Goal: Task Accomplishment & Management: Complete application form

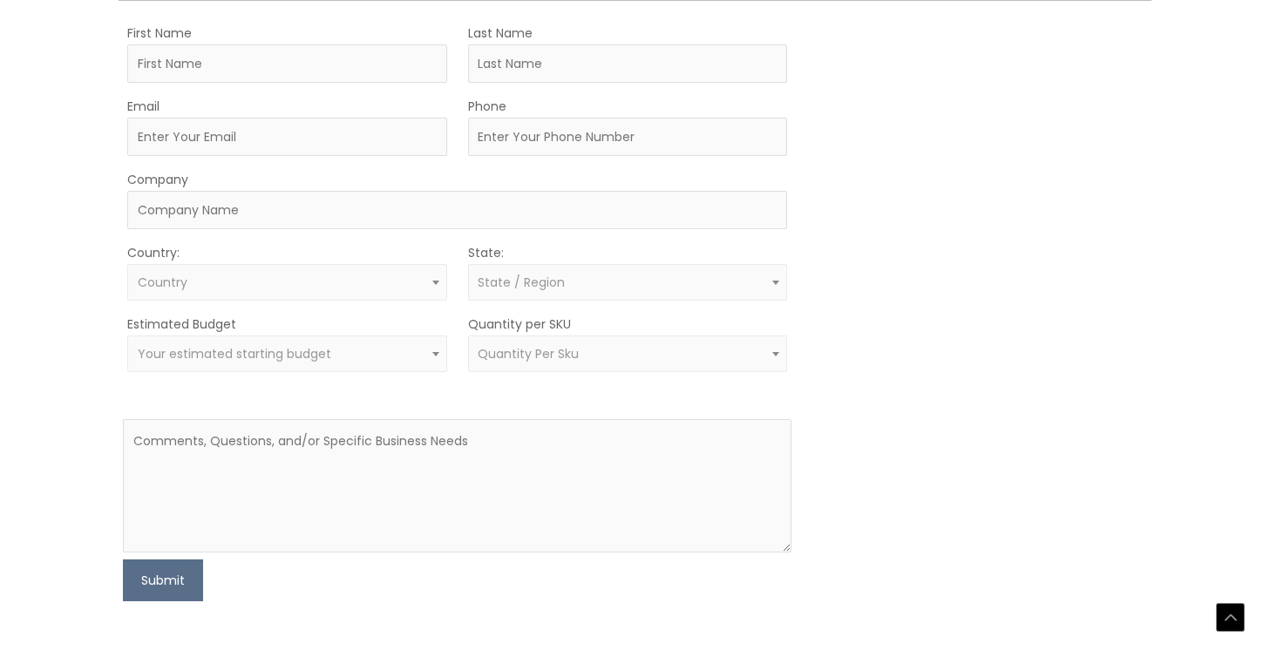
scroll to position [506, 0]
click at [139, 81] on input "First Name" at bounding box center [287, 62] width 320 height 38
type input "[PERSON_NAME]"
type input "[EMAIL_ADDRESS][DOMAIN_NAME]"
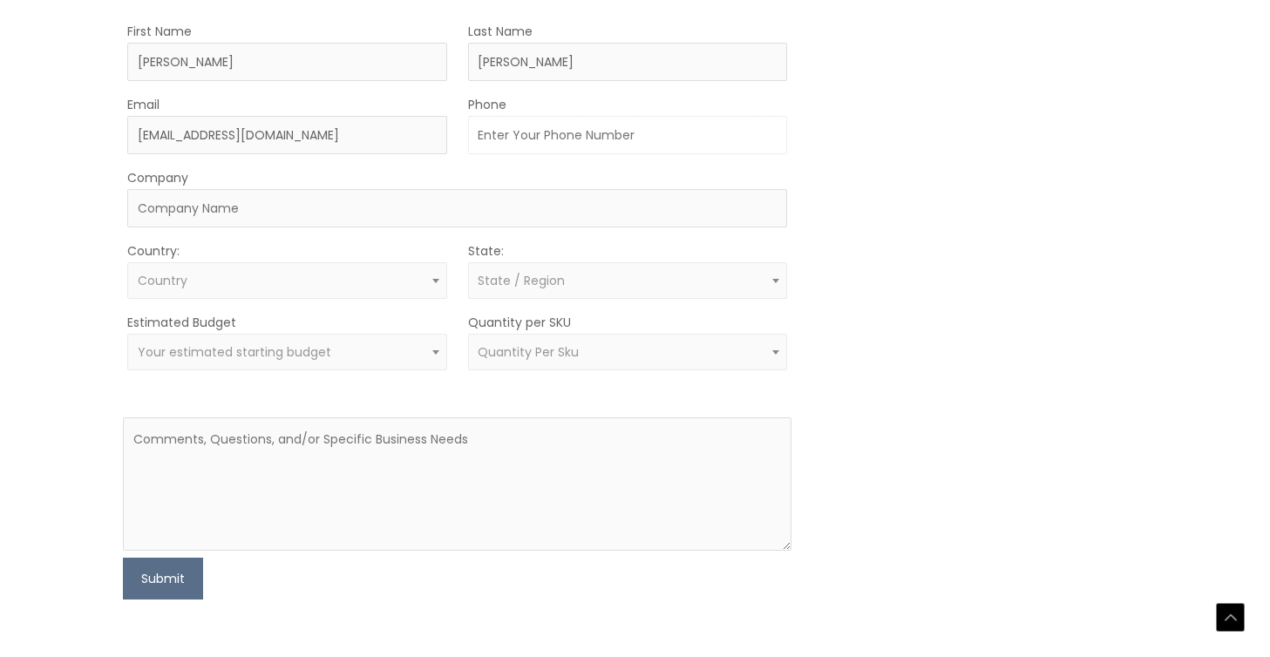
type input "8063009205"
type input "SATIETY, INC"
select select "[GEOGRAPHIC_DATA]"
select select "[US_STATE]"
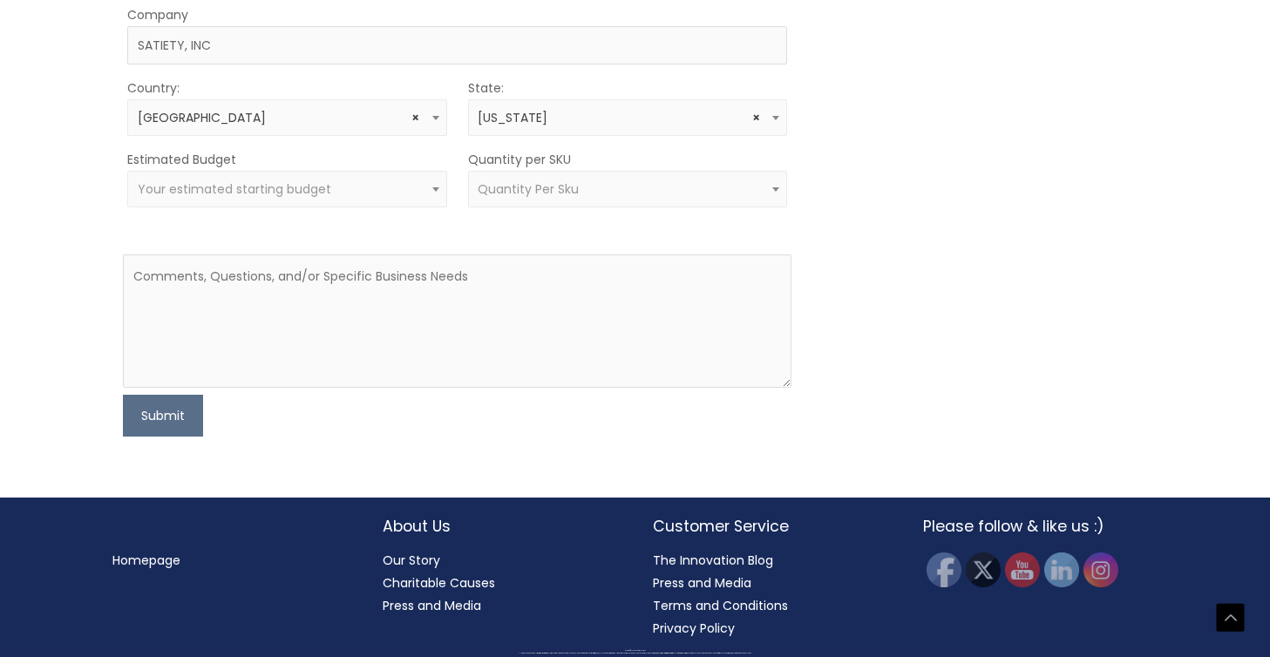
click at [438, 200] on span at bounding box center [435, 189] width 21 height 23
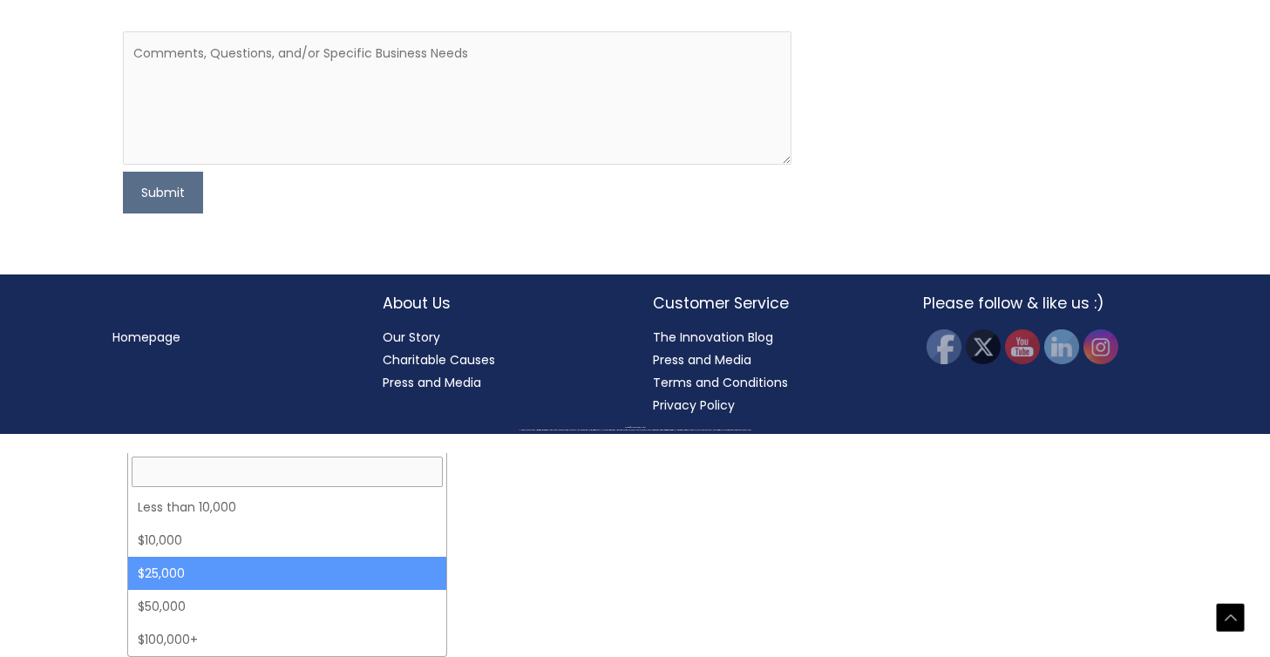
select select "25000"
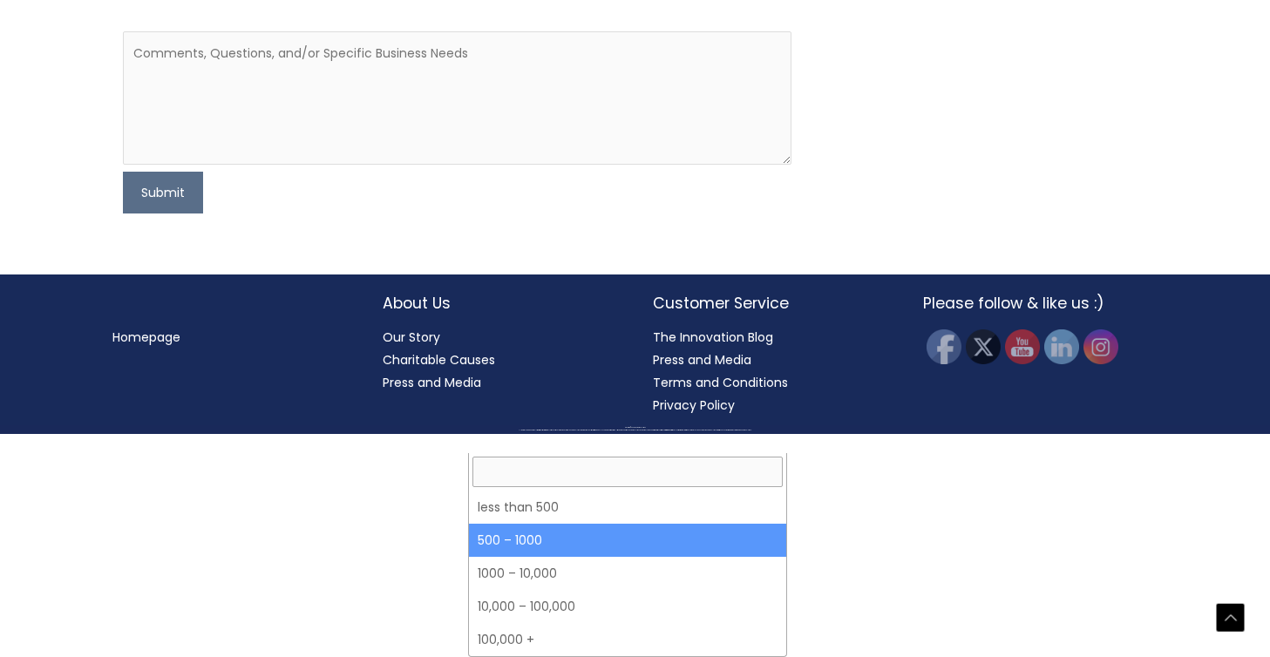
select select "8"
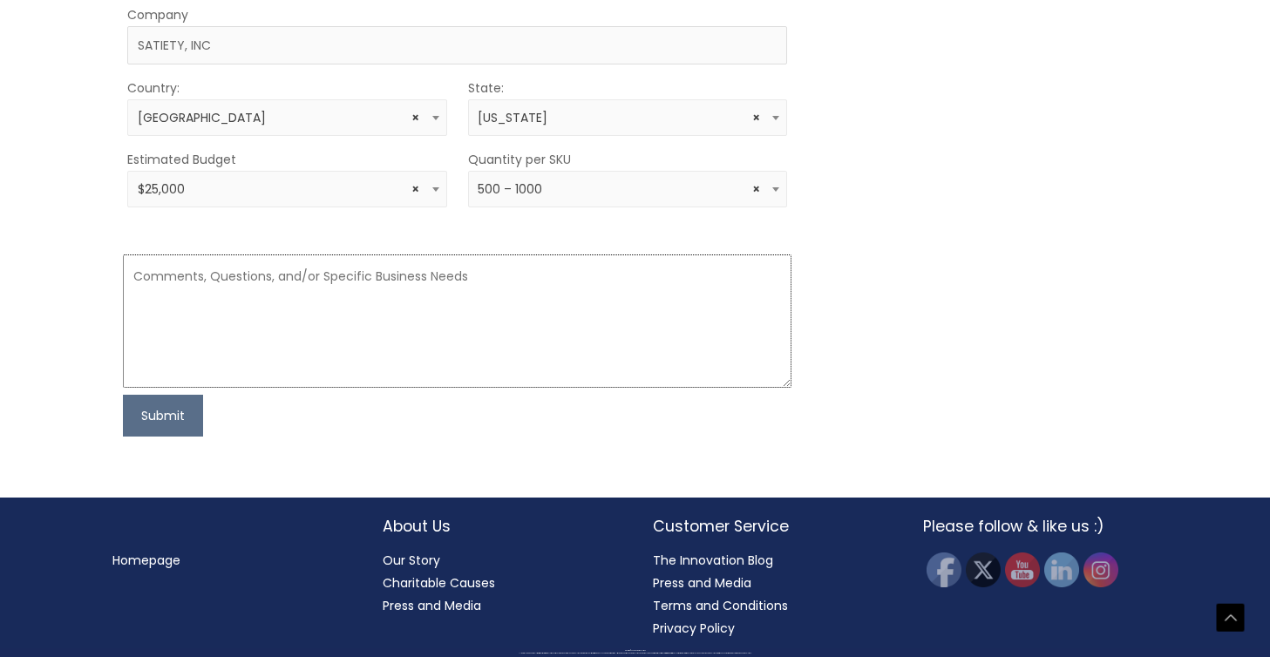
click at [132, 388] on textarea at bounding box center [457, 320] width 668 height 133
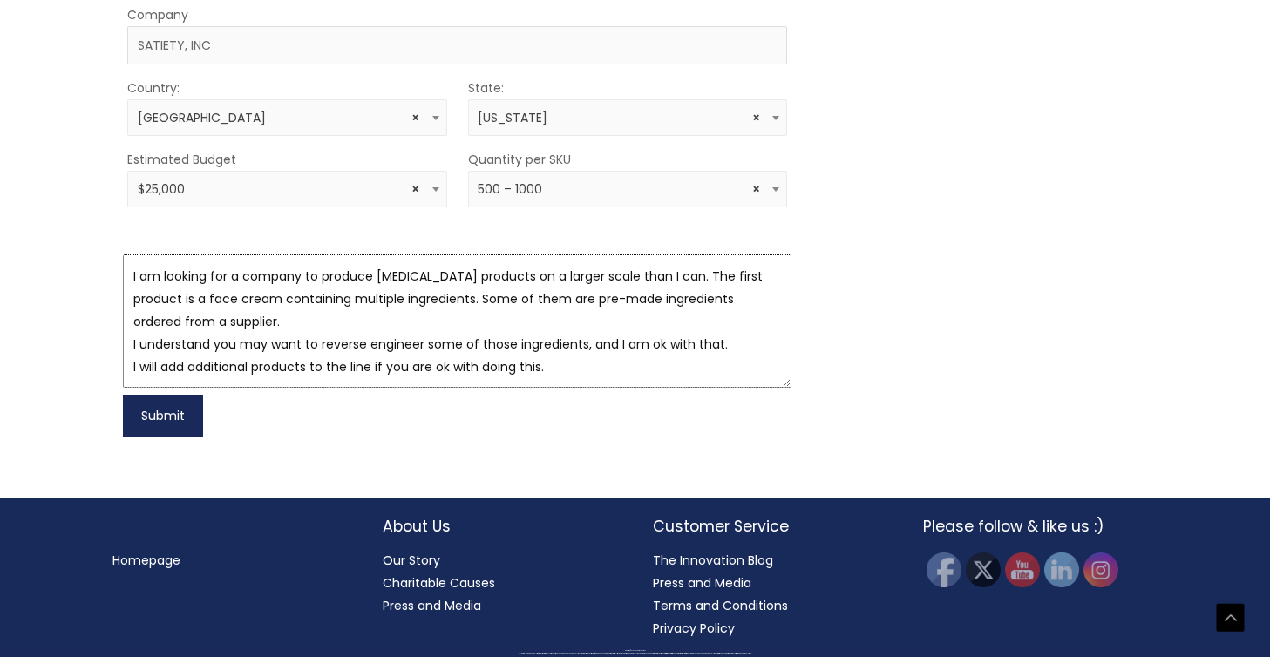
type textarea "I am looking for a company to produce [MEDICAL_DATA] products on a larger scale…"
click at [167, 437] on button "Submit" at bounding box center [163, 416] width 80 height 42
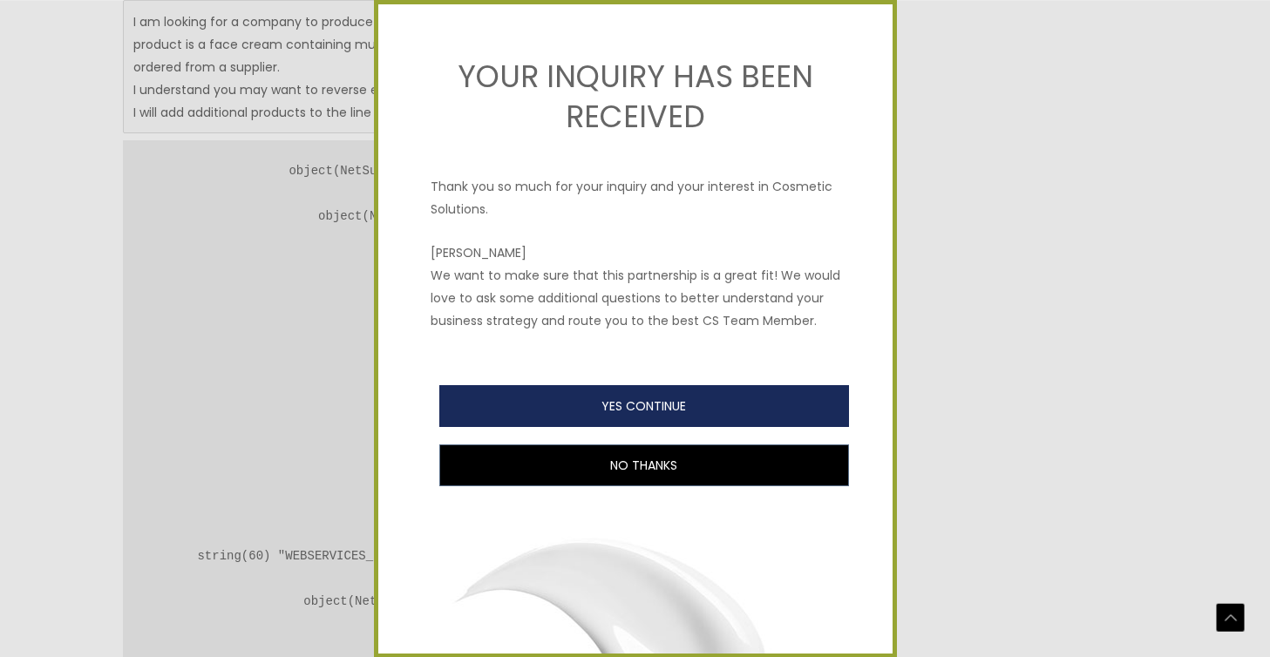
click at [641, 404] on button "YES CONTINUE" at bounding box center [644, 406] width 410 height 42
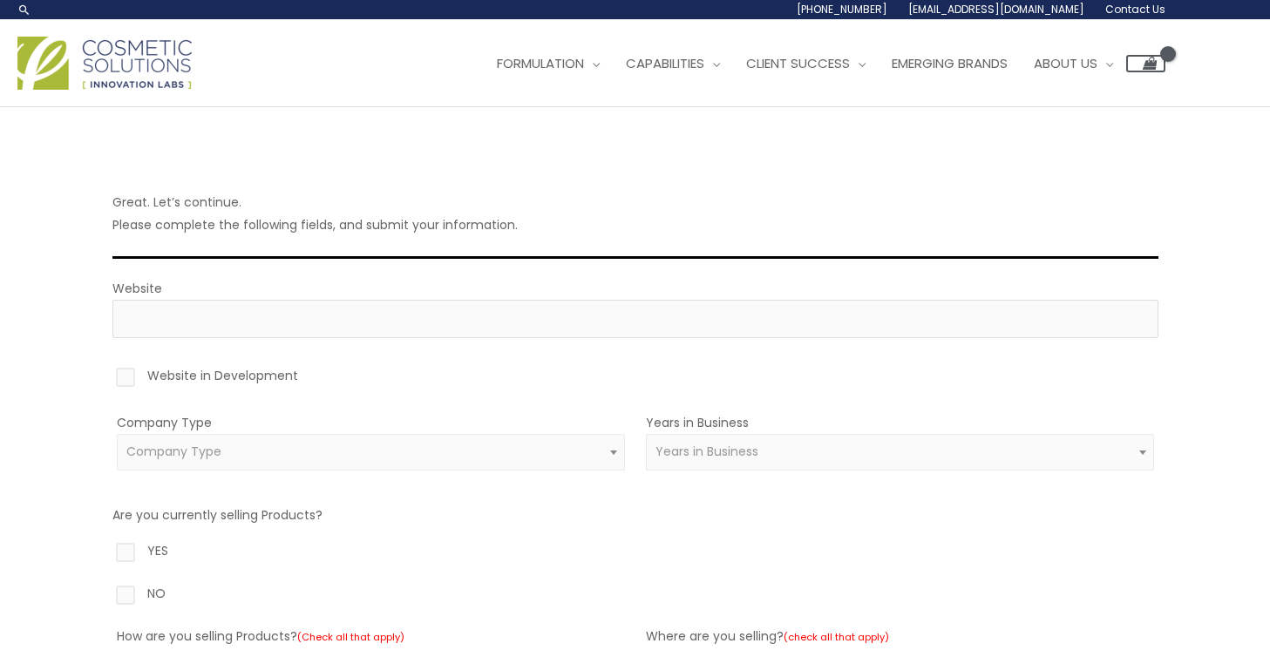
click at [129, 377] on label "Website in Development" at bounding box center [635, 379] width 1046 height 30
click at [106, 376] on input "Website in Development" at bounding box center [100, 369] width 11 height 11
checkbox input "true"
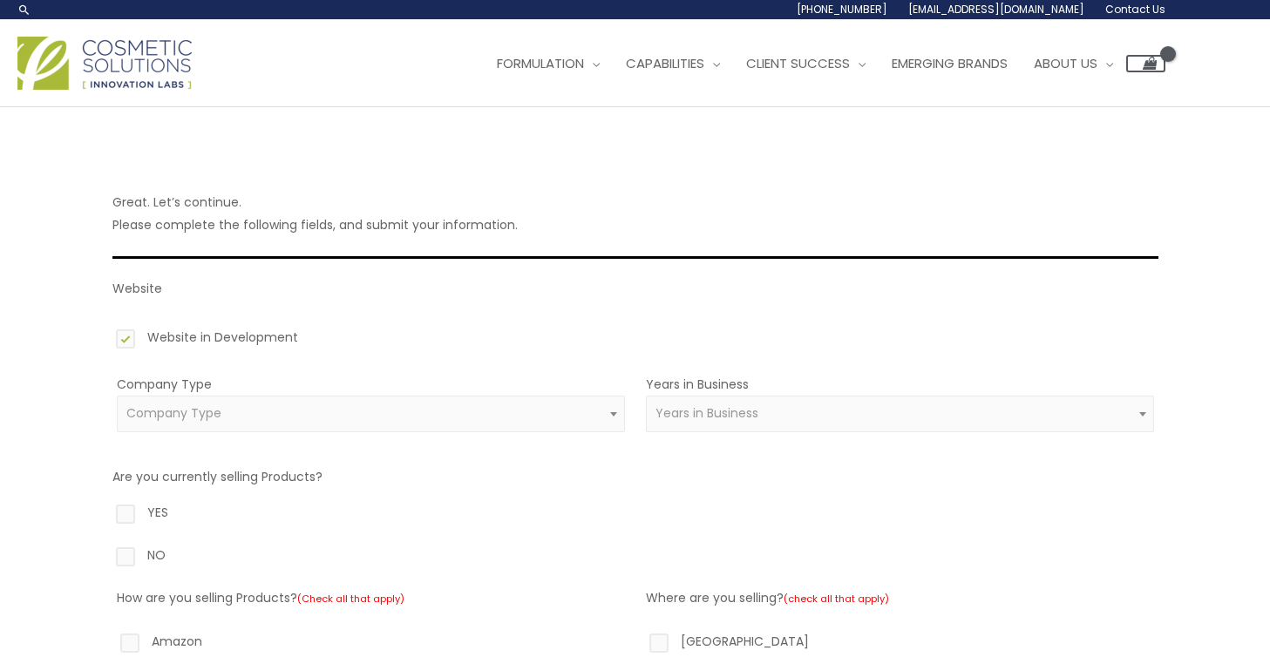
click at [615, 425] on span at bounding box center [613, 414] width 21 height 23
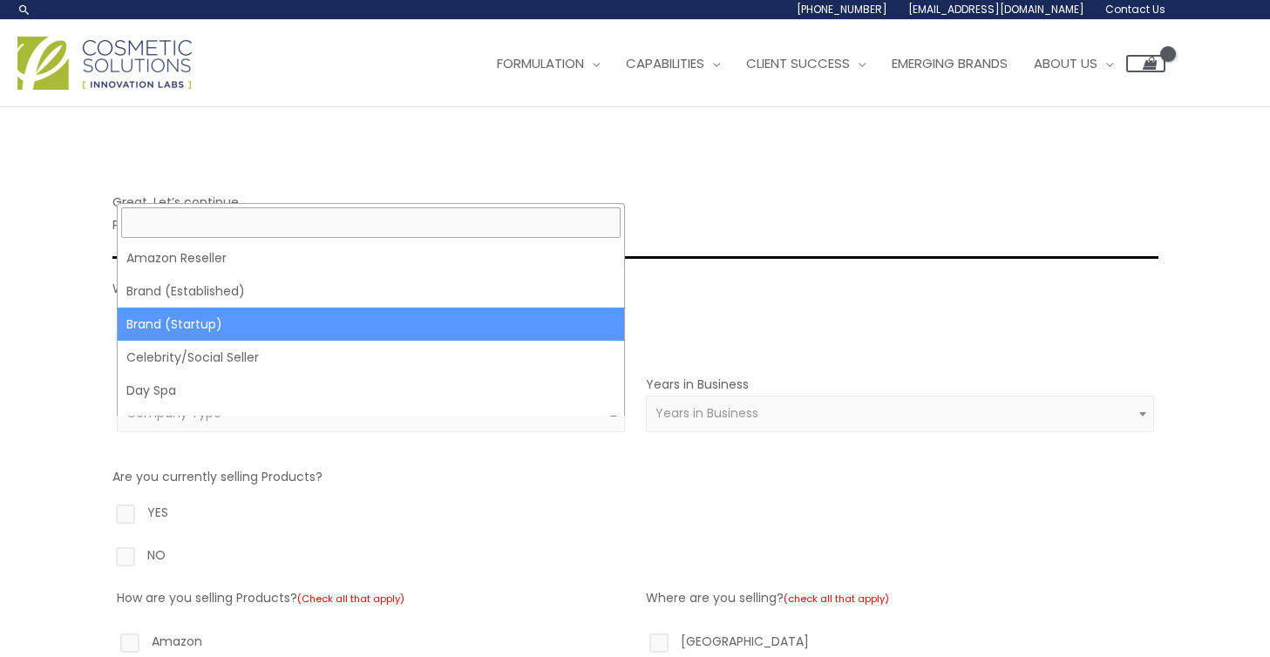
select select "39"
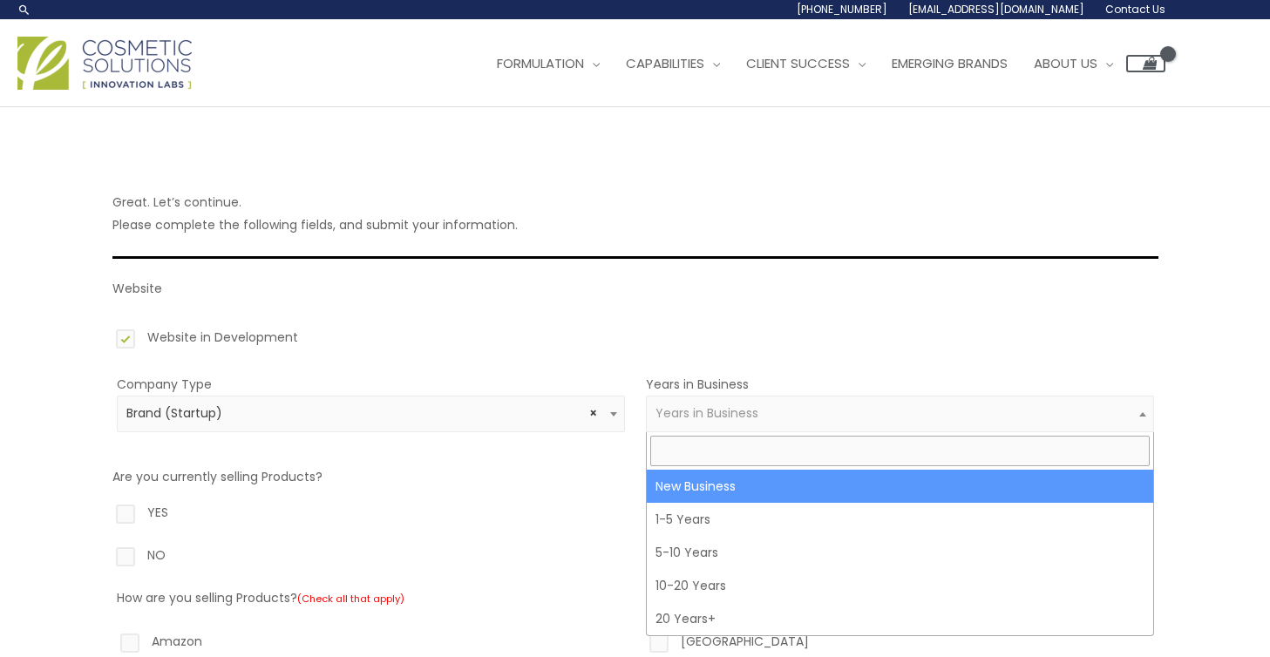
click at [1148, 412] on span at bounding box center [1142, 414] width 21 height 23
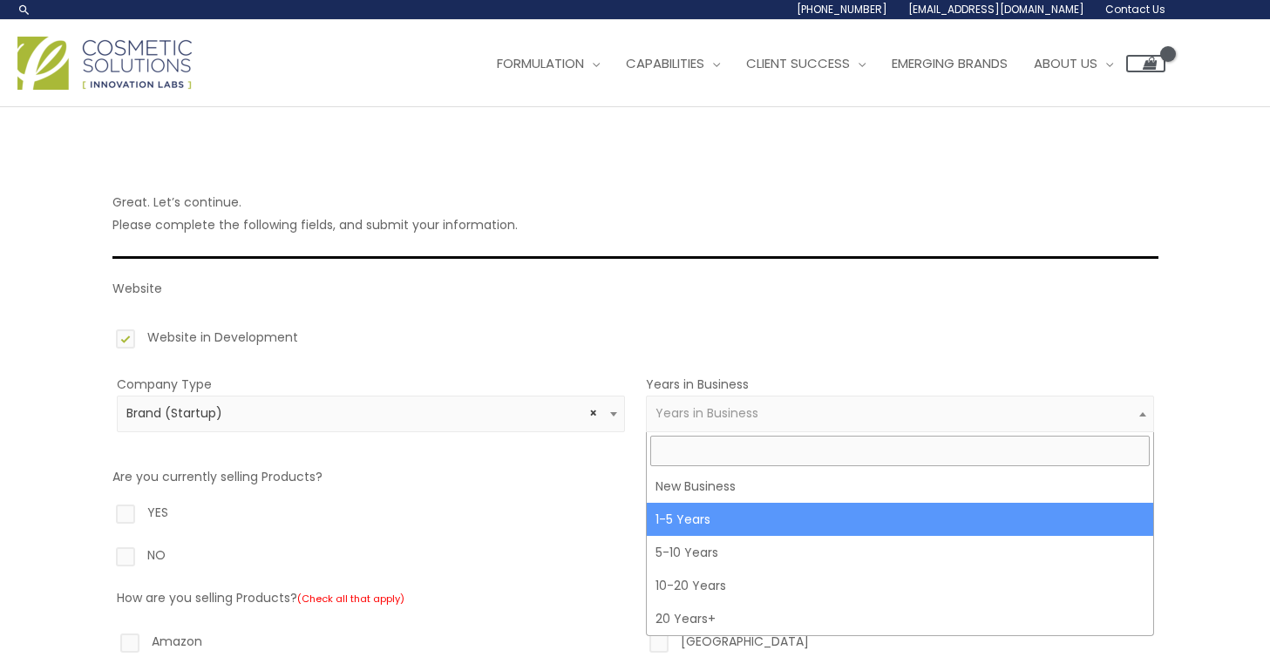
select select "2"
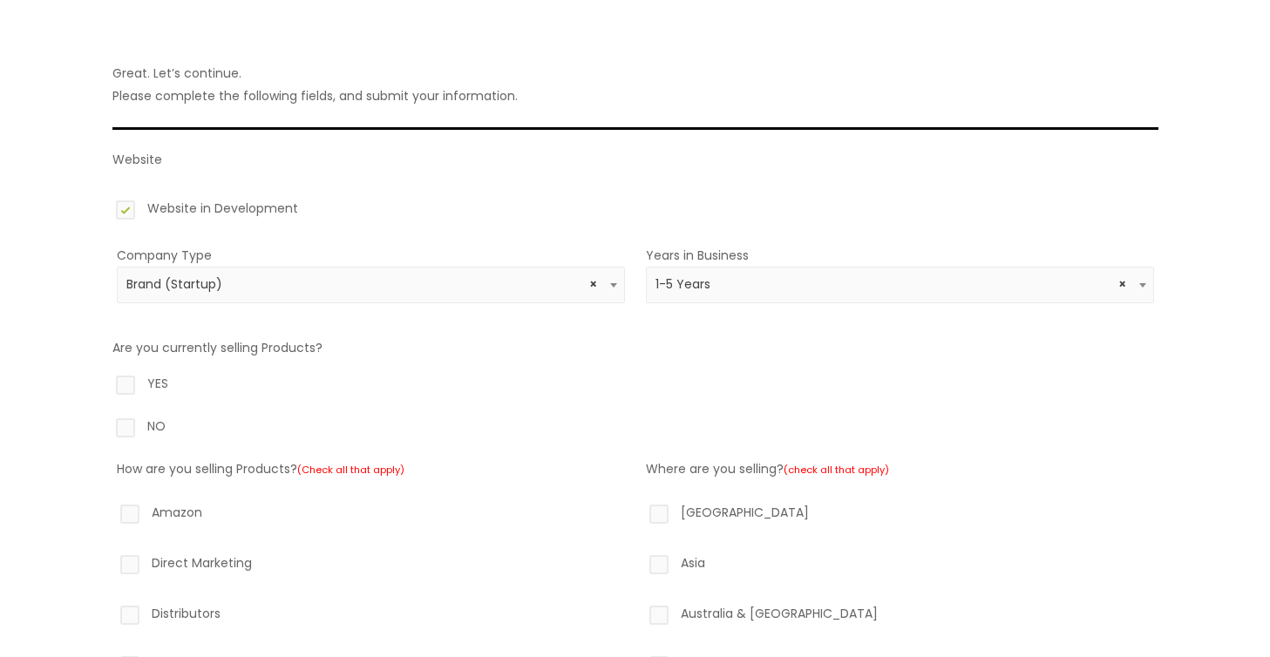
scroll to position [130, 0]
click at [129, 384] on label "YES" at bounding box center [635, 386] width 1046 height 30
click at [106, 383] on input "YES" at bounding box center [100, 376] width 11 height 11
radio input "true"
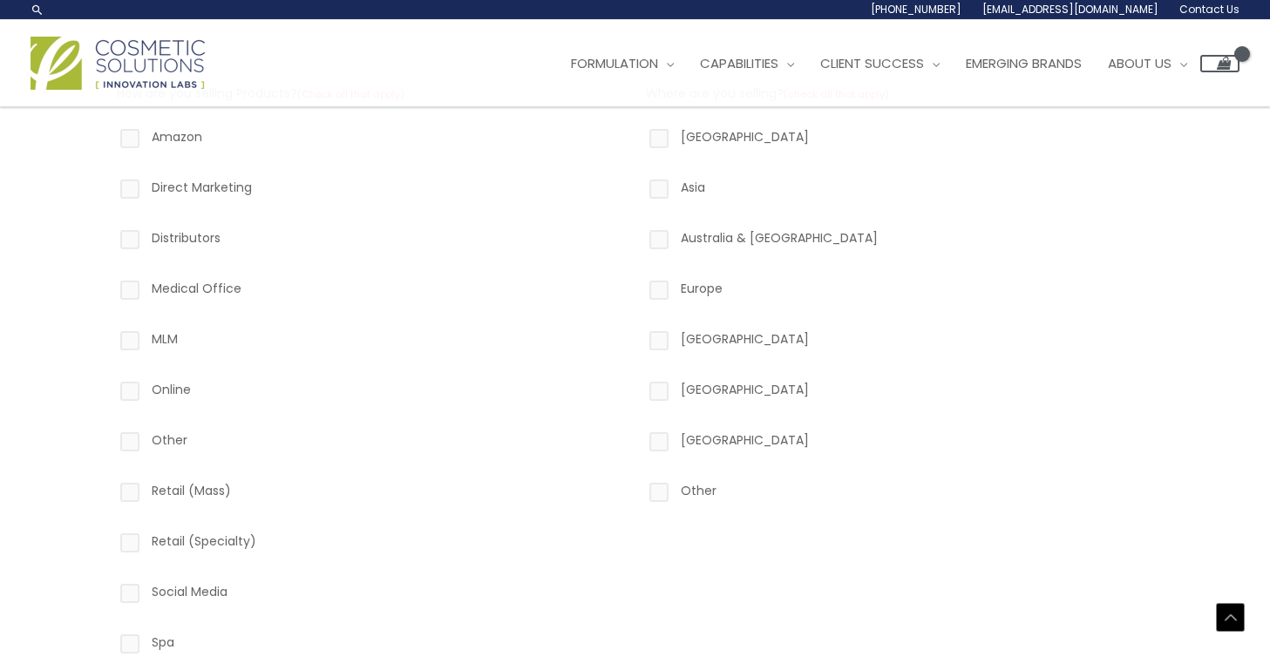
scroll to position [502, 0]
click at [132, 295] on label "Medical Office" at bounding box center [371, 295] width 508 height 30
click at [111, 291] on input "Medical Office" at bounding box center [104, 285] width 11 height 11
checkbox input "true"
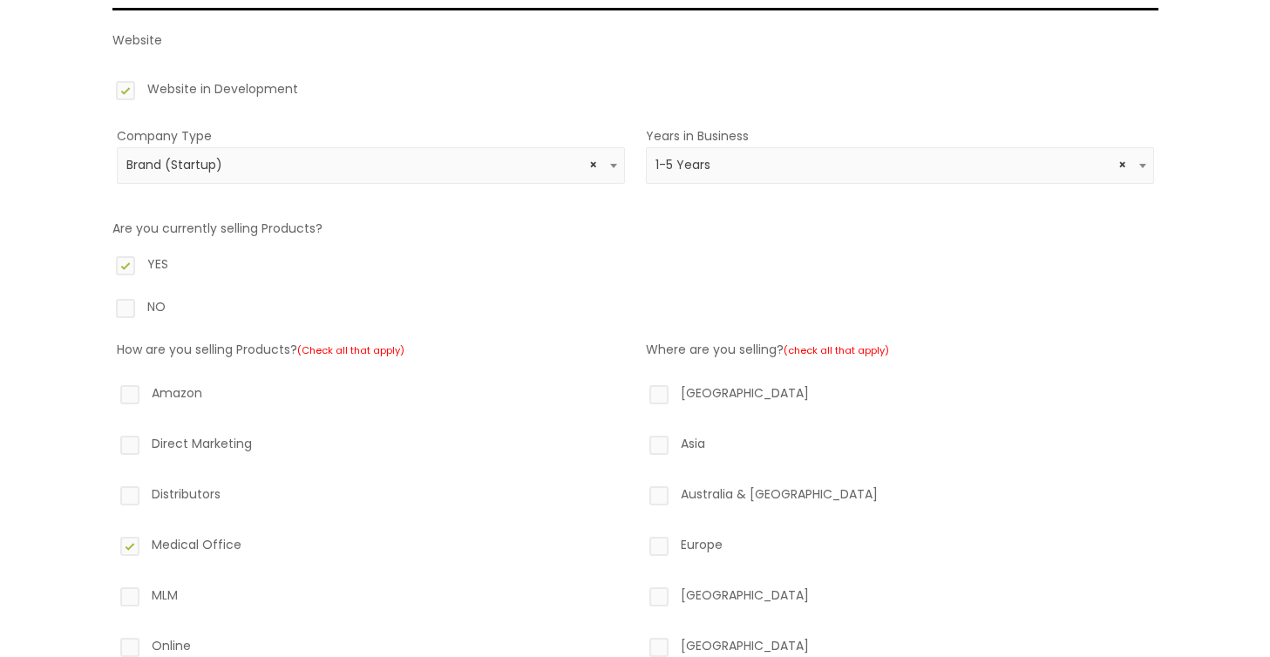
scroll to position [261, 0]
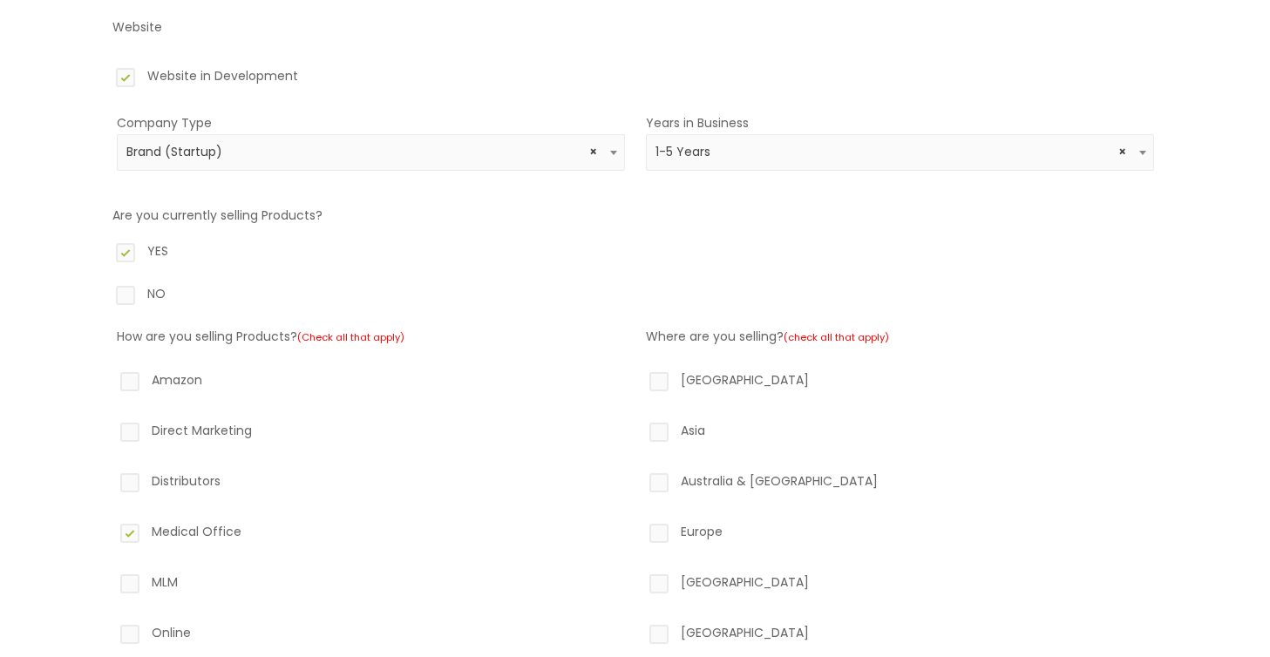
click at [661, 387] on label "North America" at bounding box center [900, 384] width 508 height 30
click at [640, 380] on input "North America" at bounding box center [633, 374] width 11 height 11
checkbox input "true"
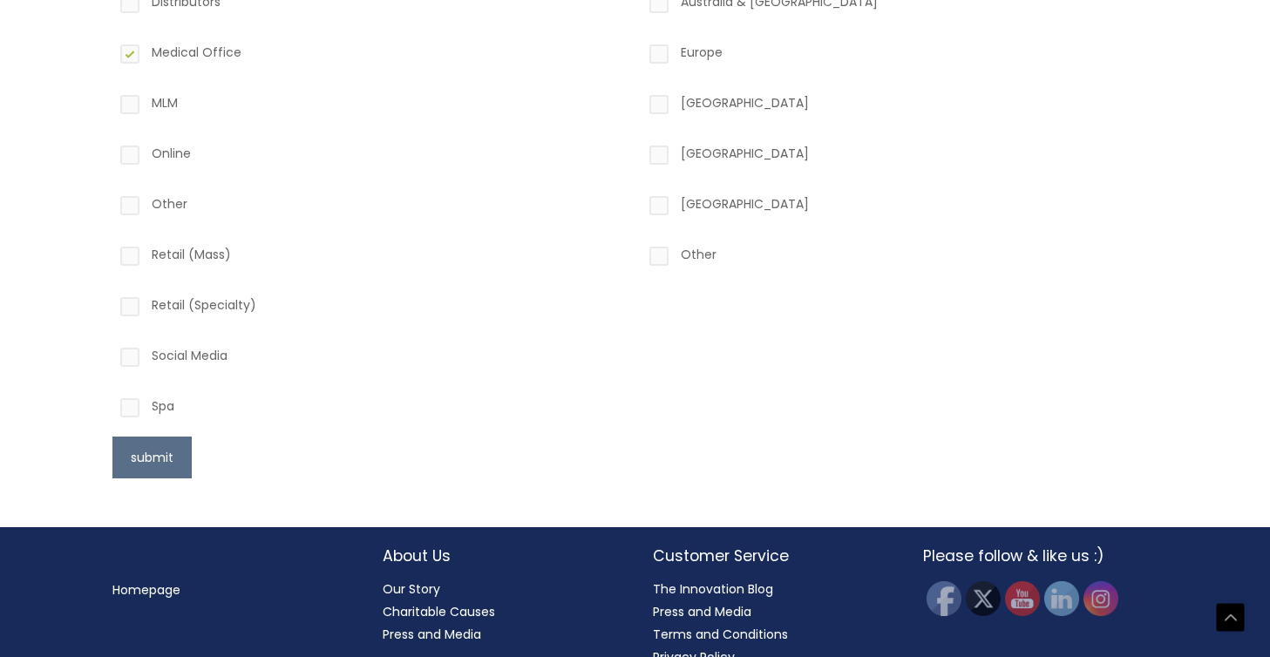
scroll to position [770, 0]
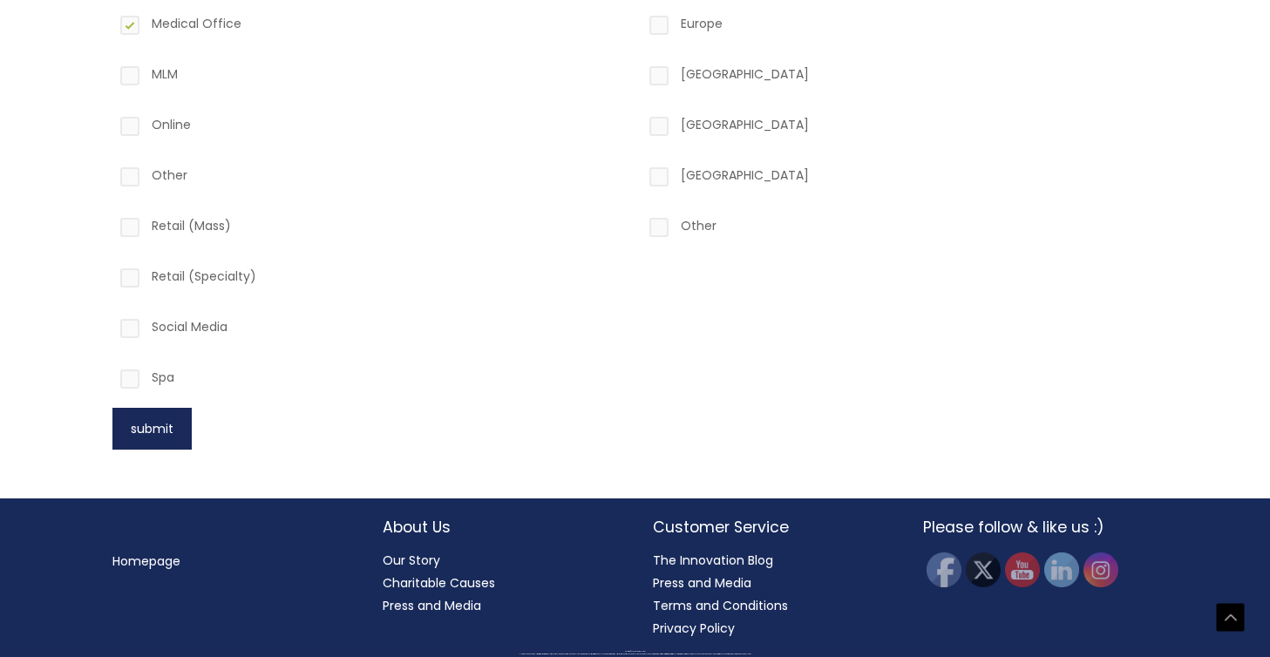
click at [161, 435] on button "submit" at bounding box center [151, 429] width 79 height 42
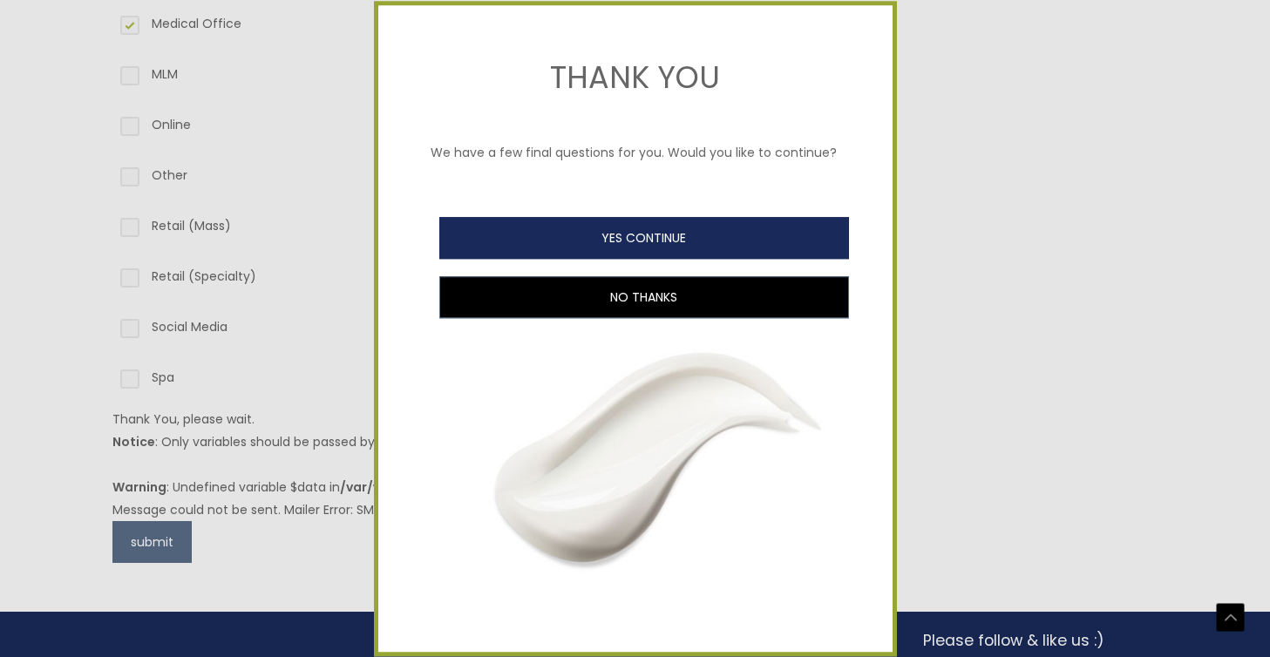
click at [618, 241] on button "YES CONTINUE" at bounding box center [644, 238] width 410 height 42
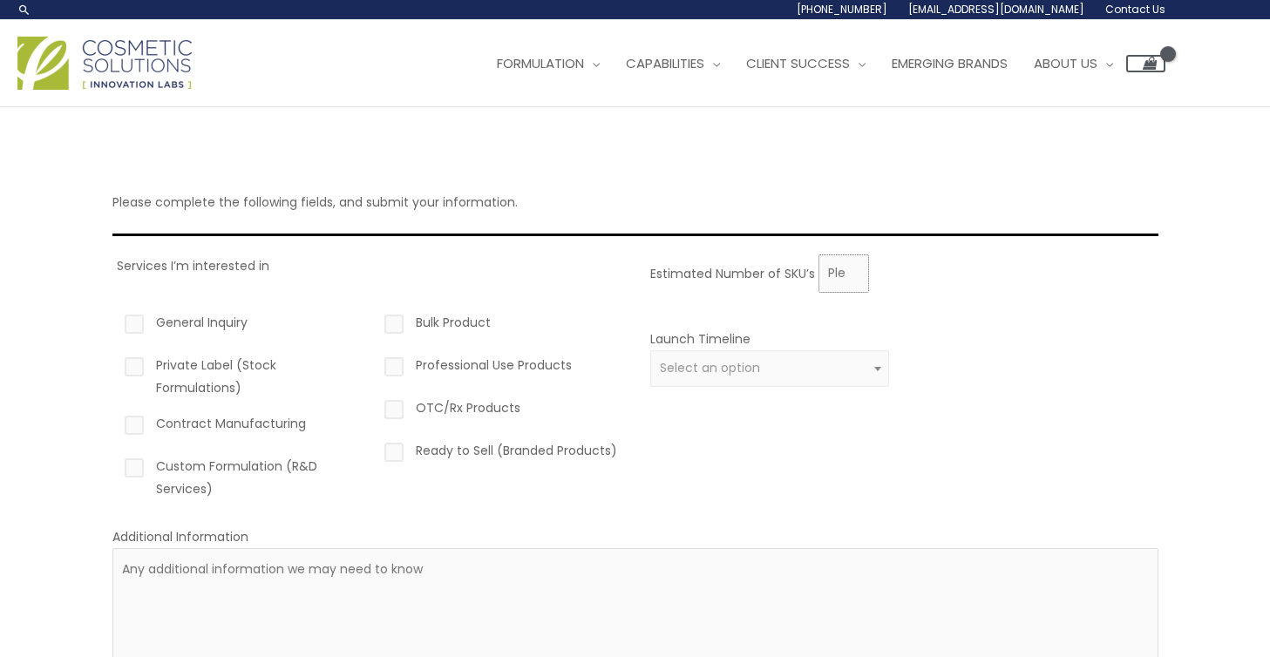
click at [852, 282] on input "Estimated Number of SKU’s" at bounding box center [843, 273] width 51 height 38
type input "4"
click at [136, 372] on label "Private Label (Stock Formulations)" at bounding box center [241, 376] width 240 height 45
click at [115, 365] on input "Private Label (Stock Formulations)" at bounding box center [109, 359] width 11 height 11
checkbox input "true"
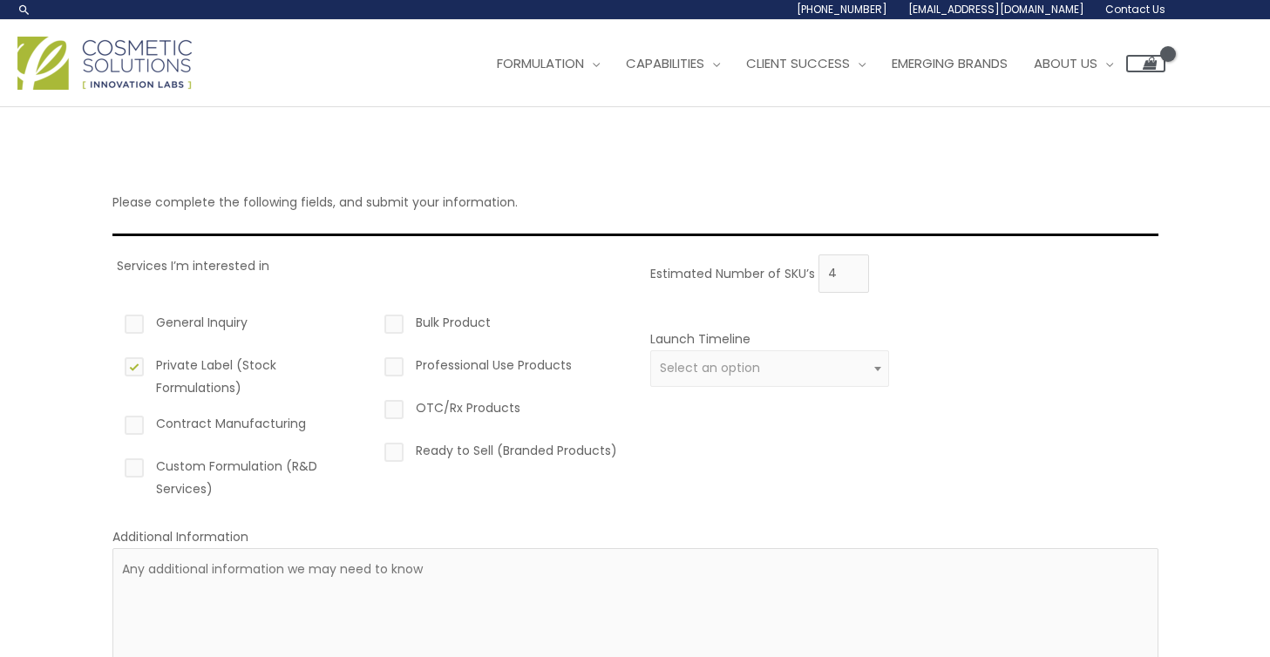
scroll to position [4, 0]
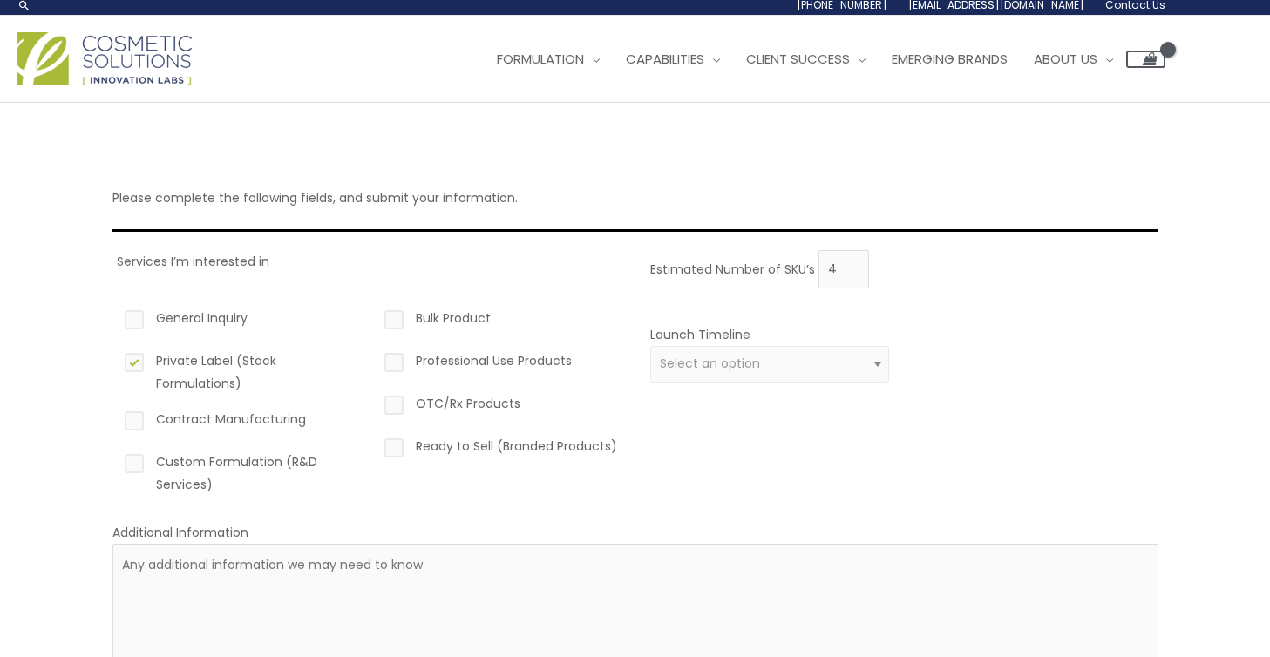
click at [397, 451] on label "Ready to Sell (Branded Products)" at bounding box center [501, 450] width 240 height 30
click at [375, 446] on input "Ready to Sell (Branded Products)" at bounding box center [368, 440] width 11 height 11
checkbox input "true"
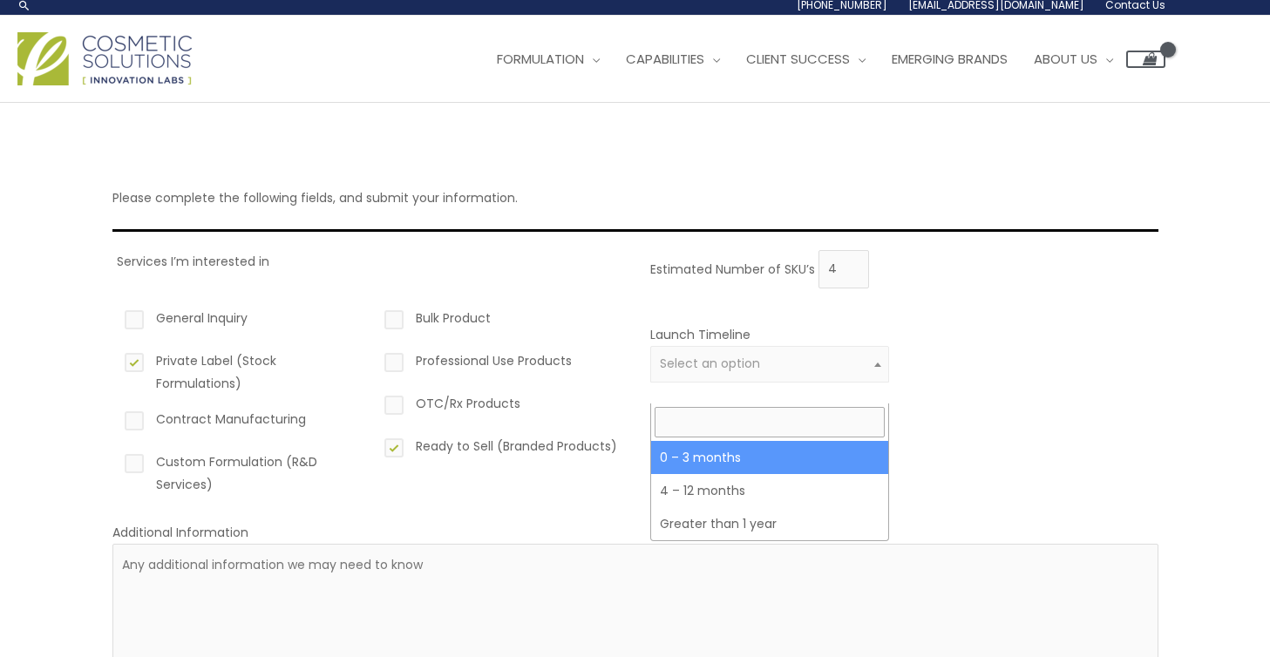
click at [877, 376] on span at bounding box center [877, 364] width 21 height 23
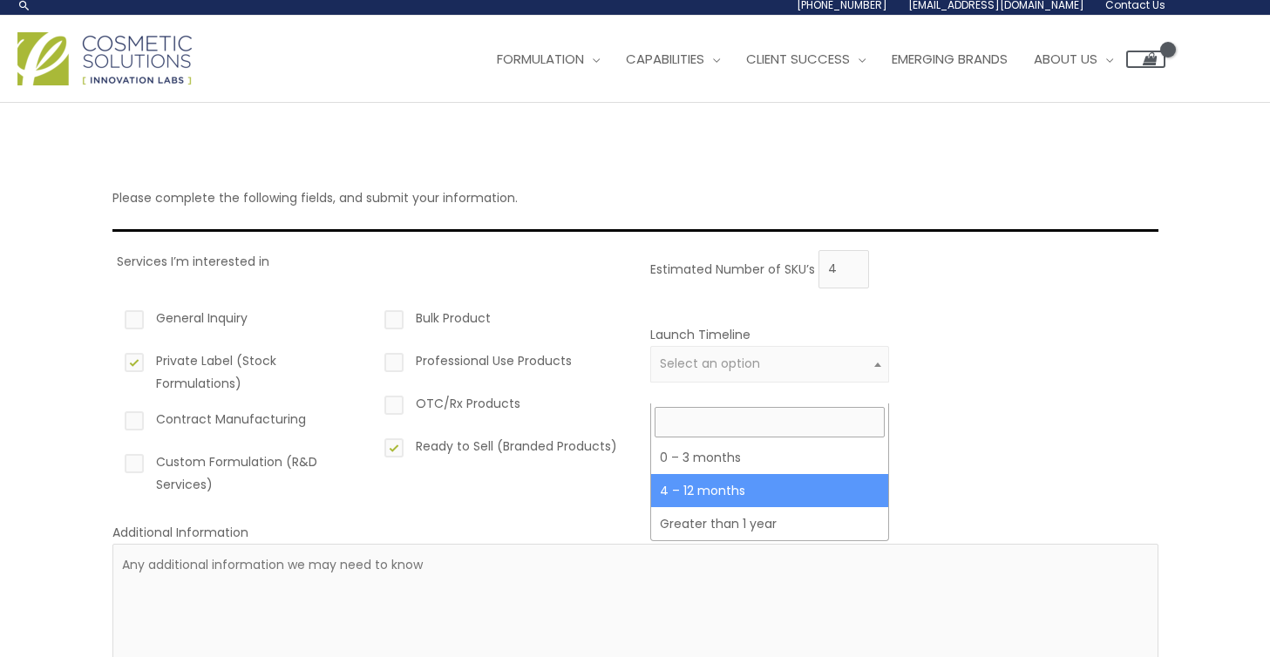
select select "3"
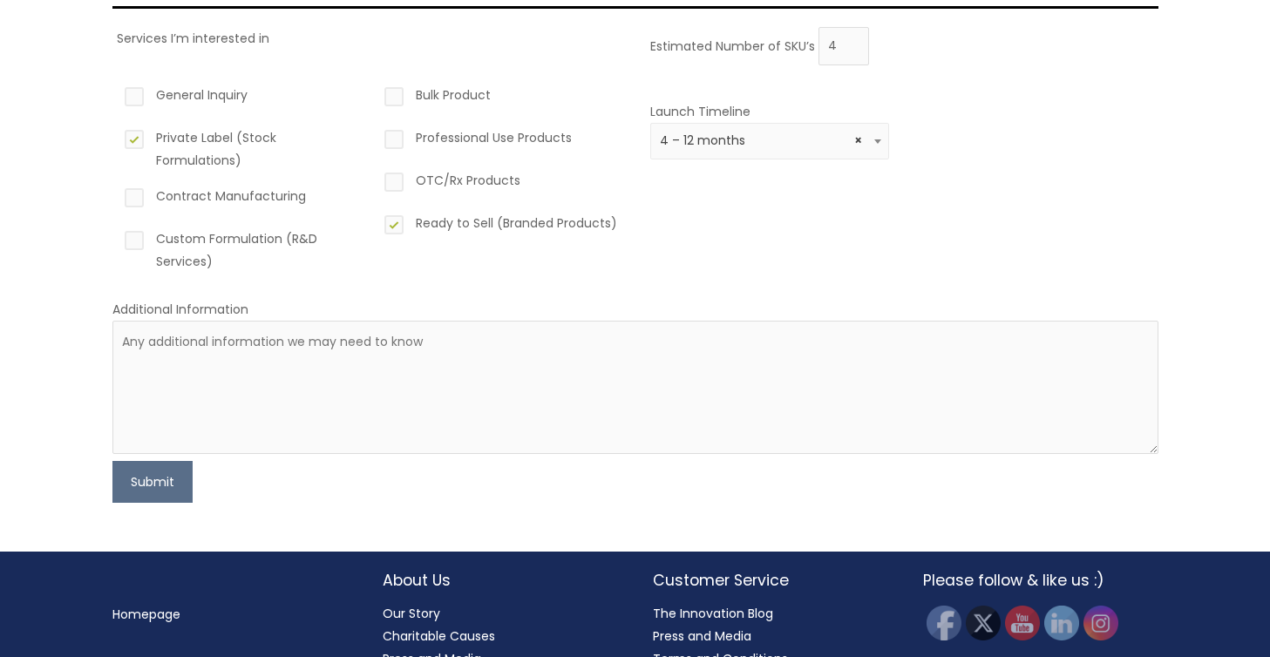
scroll to position [258, 0]
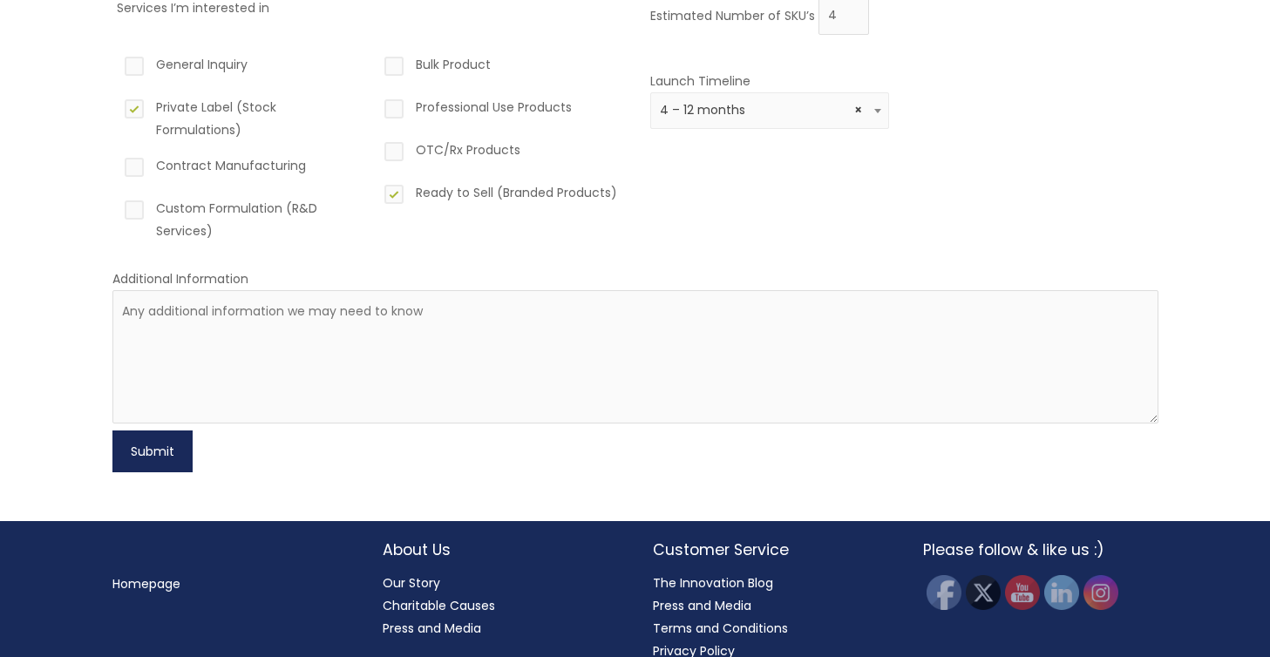
click at [145, 441] on button "Submit" at bounding box center [152, 452] width 80 height 42
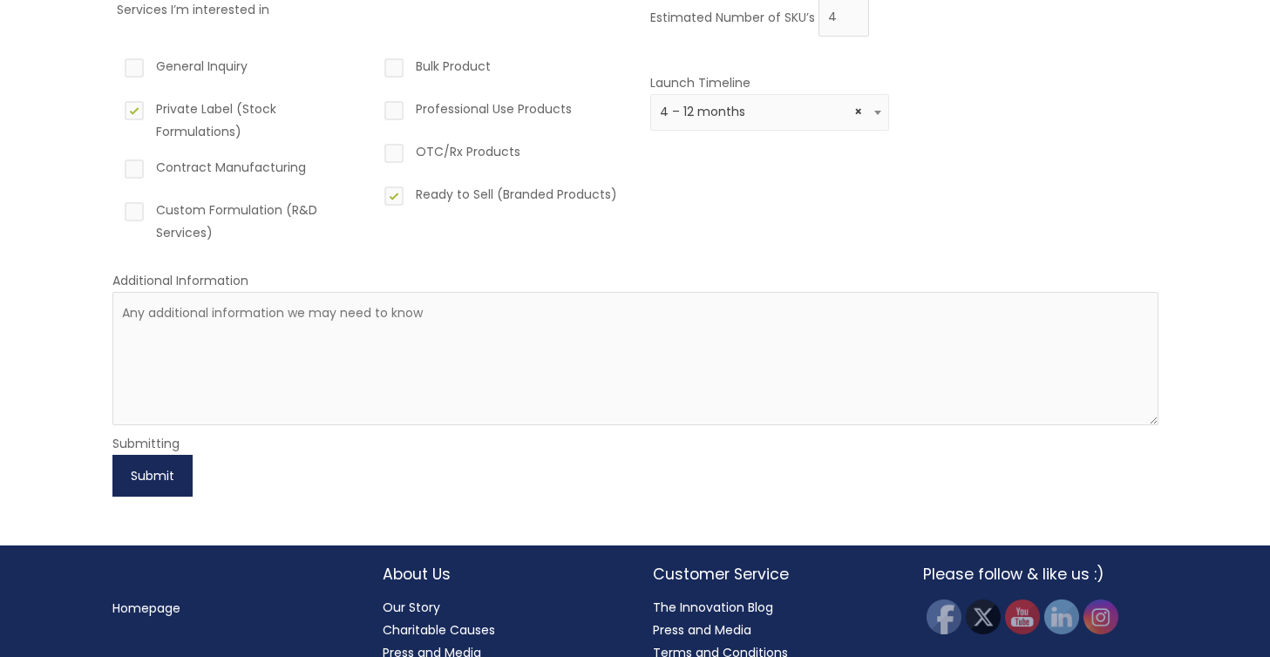
scroll to position [265, 0]
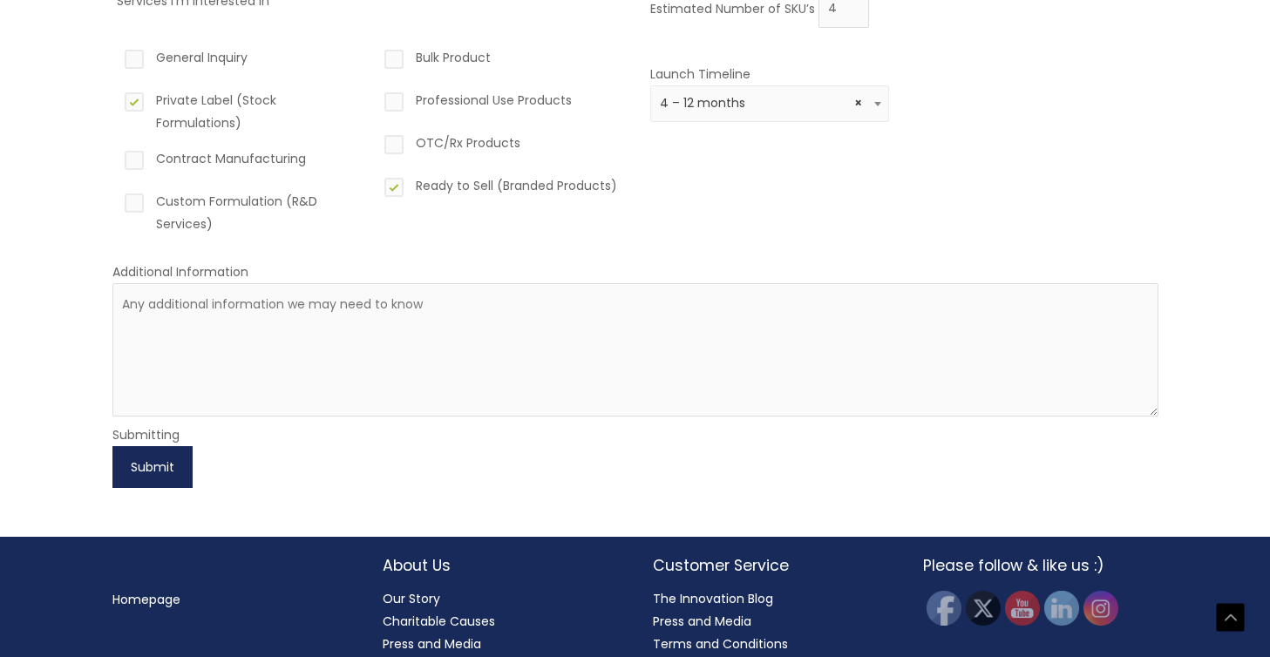
click at [150, 461] on button "Submit" at bounding box center [152, 467] width 80 height 42
